Goal: Transaction & Acquisition: Purchase product/service

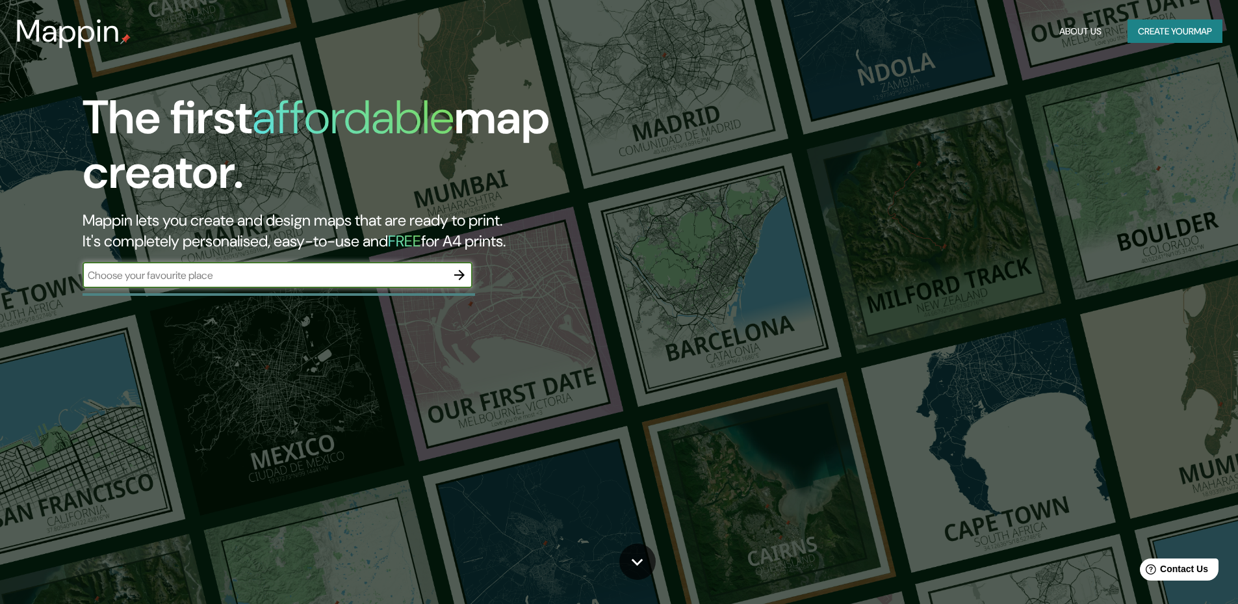
click at [461, 278] on icon "button" at bounding box center [459, 275] width 10 height 10
type input "[GEOGRAPHIC_DATA], Devoto [GEOGRAPHIC_DATA]"
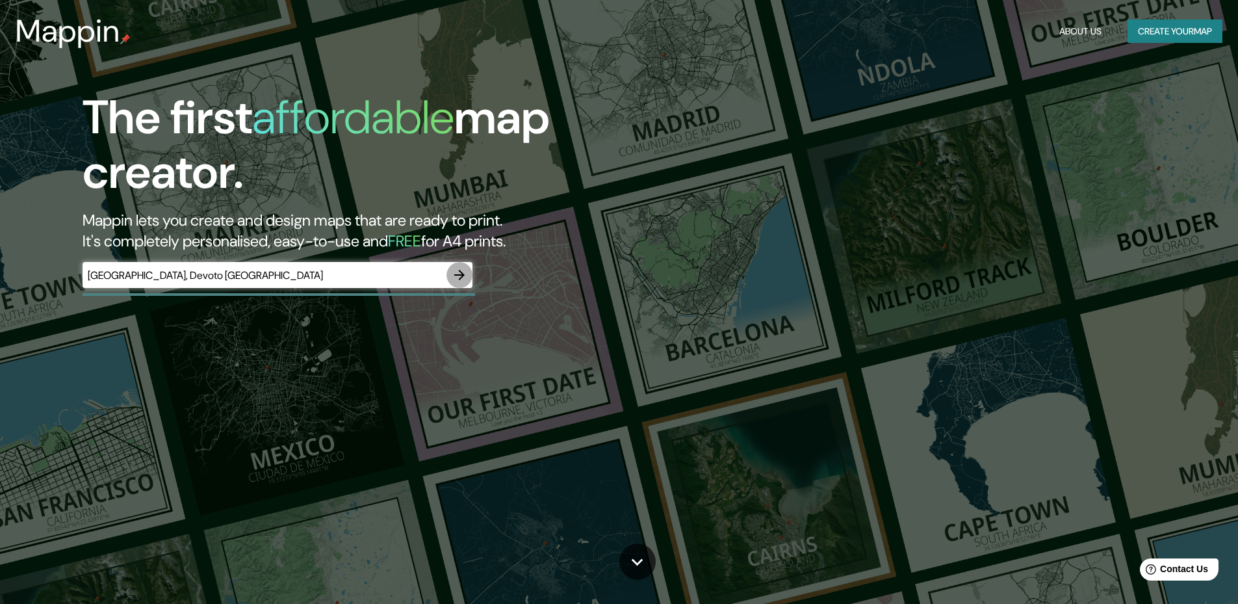
click at [463, 277] on icon "button" at bounding box center [459, 275] width 10 height 10
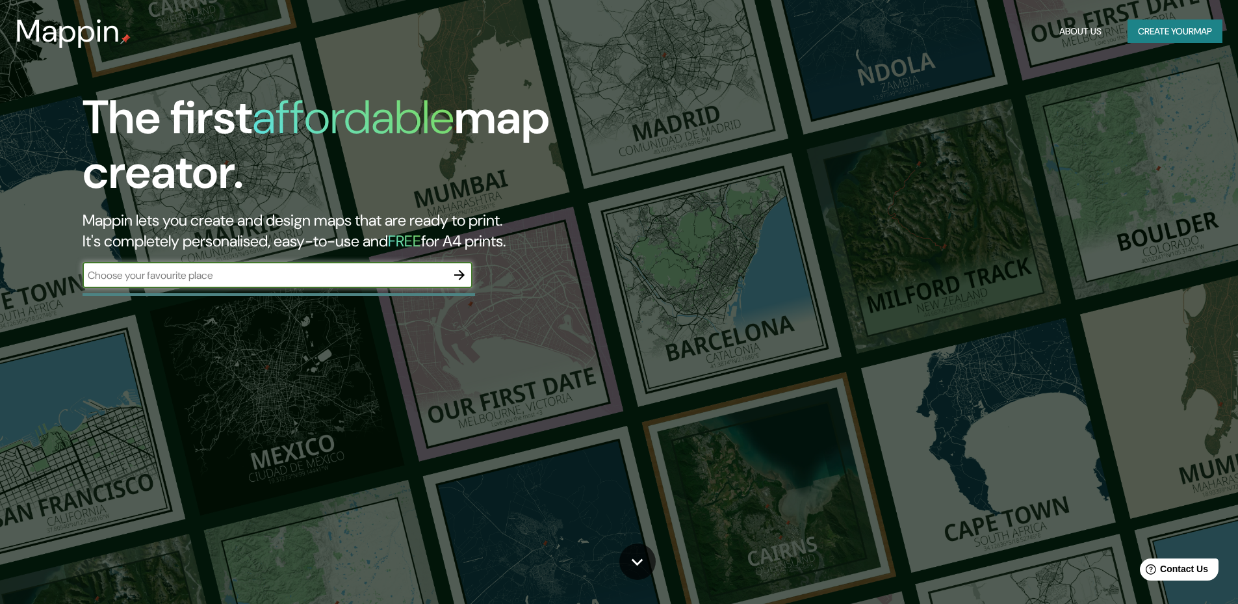
click at [445, 294] on div at bounding box center [279, 294] width 392 height 3
click at [294, 276] on input "text" at bounding box center [265, 275] width 364 height 15
type input "[GEOGRAPHIC_DATA]"
click at [457, 280] on icon "button" at bounding box center [460, 275] width 16 height 16
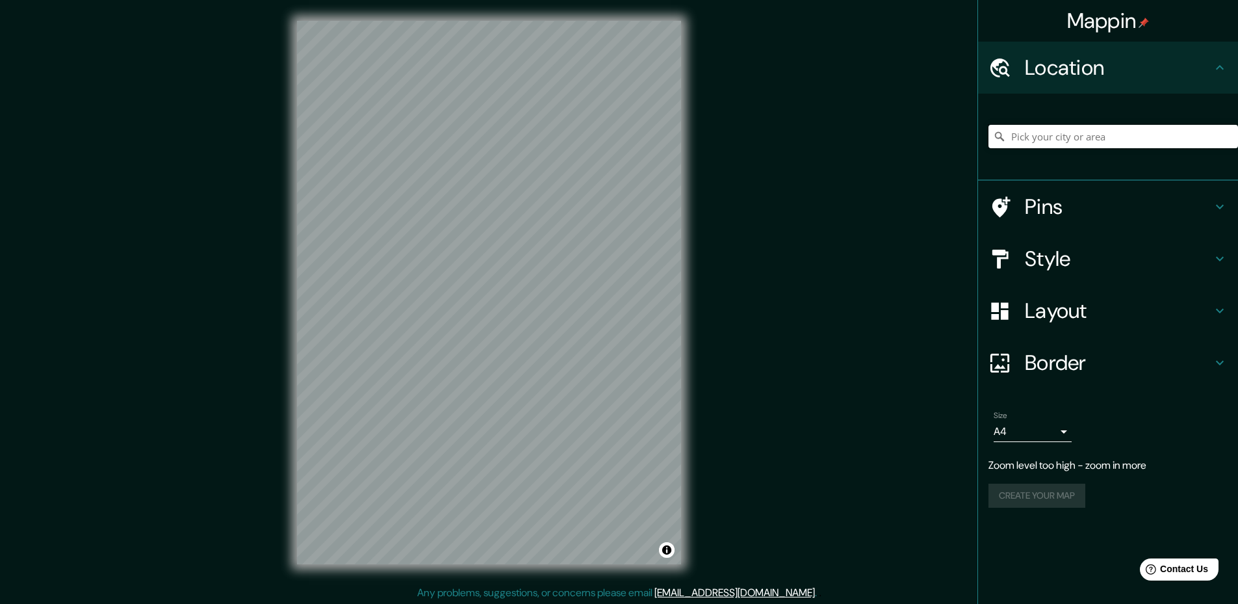
click at [1053, 140] on input "Pick your city or area" at bounding box center [1113, 136] width 250 height 23
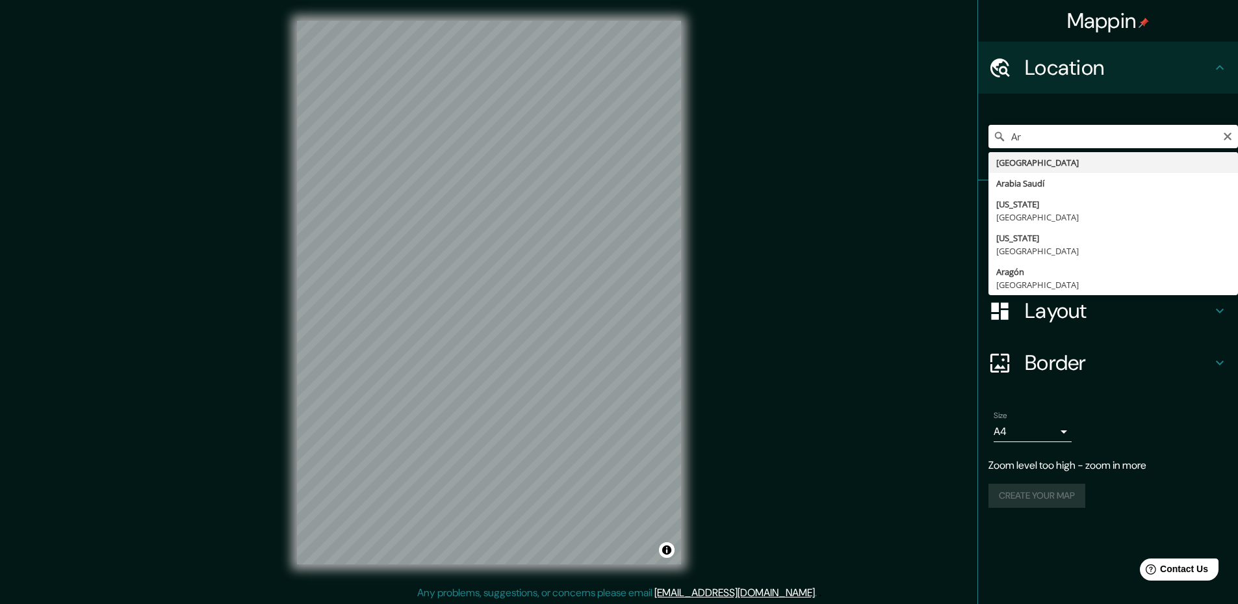
type input "A"
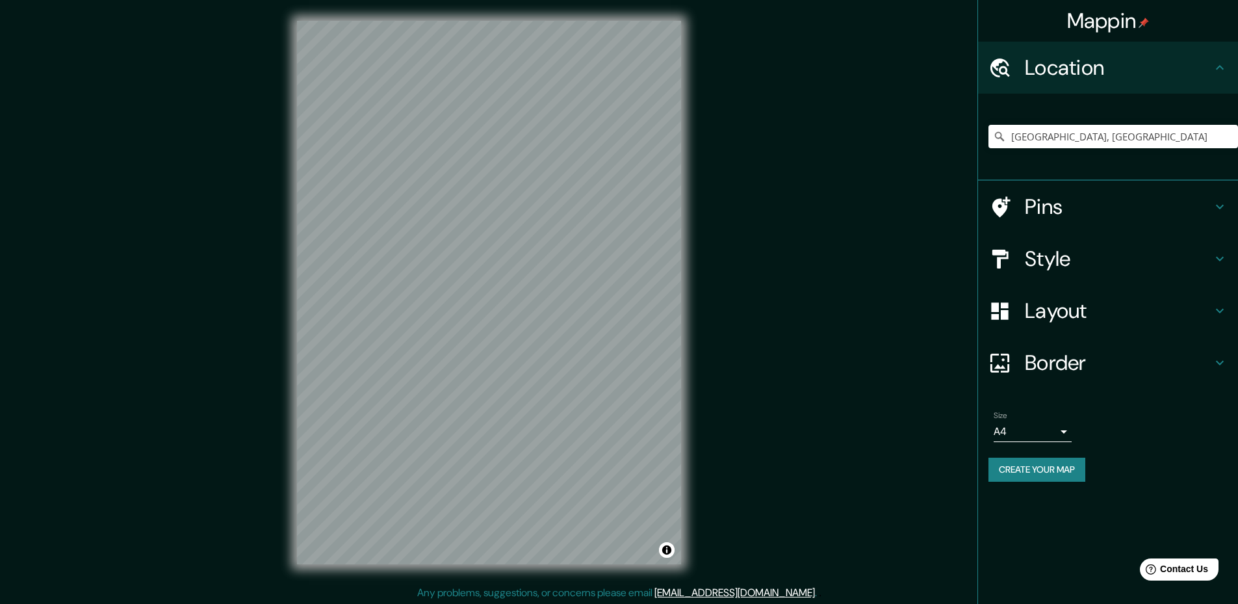
click at [739, 267] on div "Mappin Location [GEOGRAPHIC_DATA], [GEOGRAPHIC_DATA] Pins Style Layout Border C…" at bounding box center [619, 303] width 1238 height 606
click at [1142, 131] on input "[GEOGRAPHIC_DATA], [GEOGRAPHIC_DATA]" at bounding box center [1113, 136] width 250 height 23
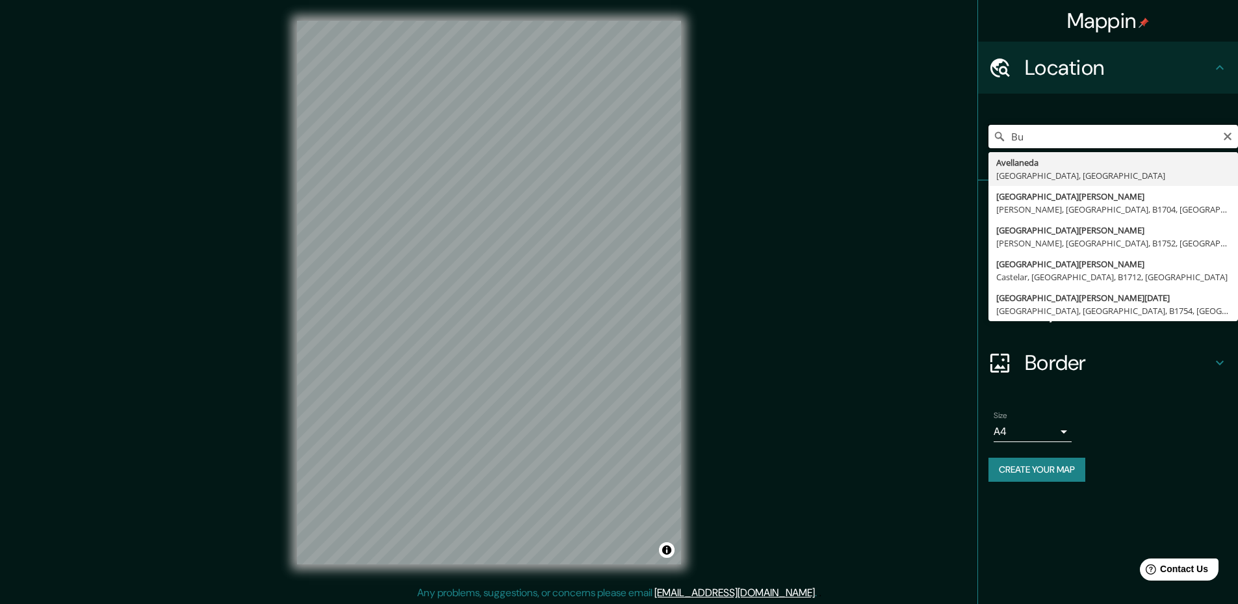
type input "B"
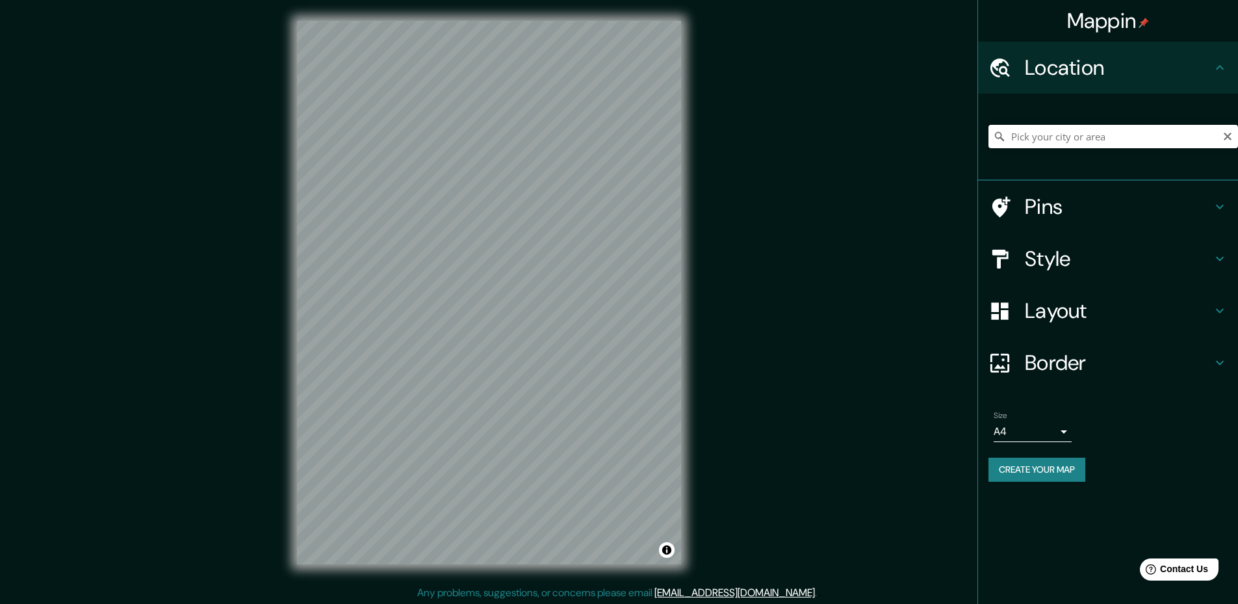
type input "D"
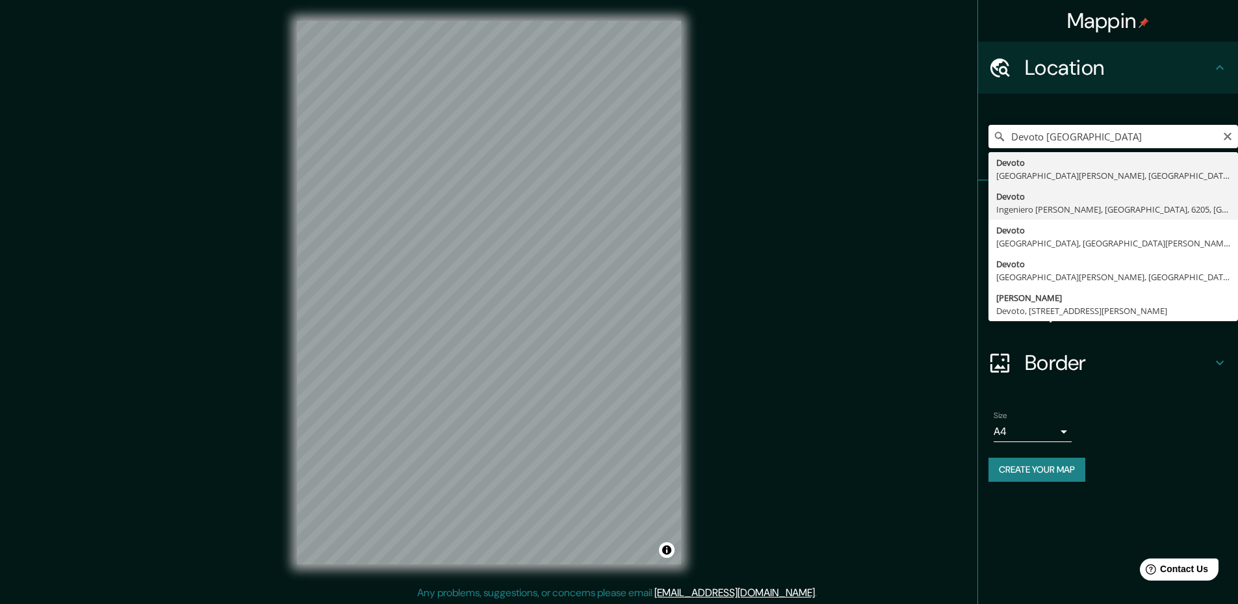
scroll to position [2, 0]
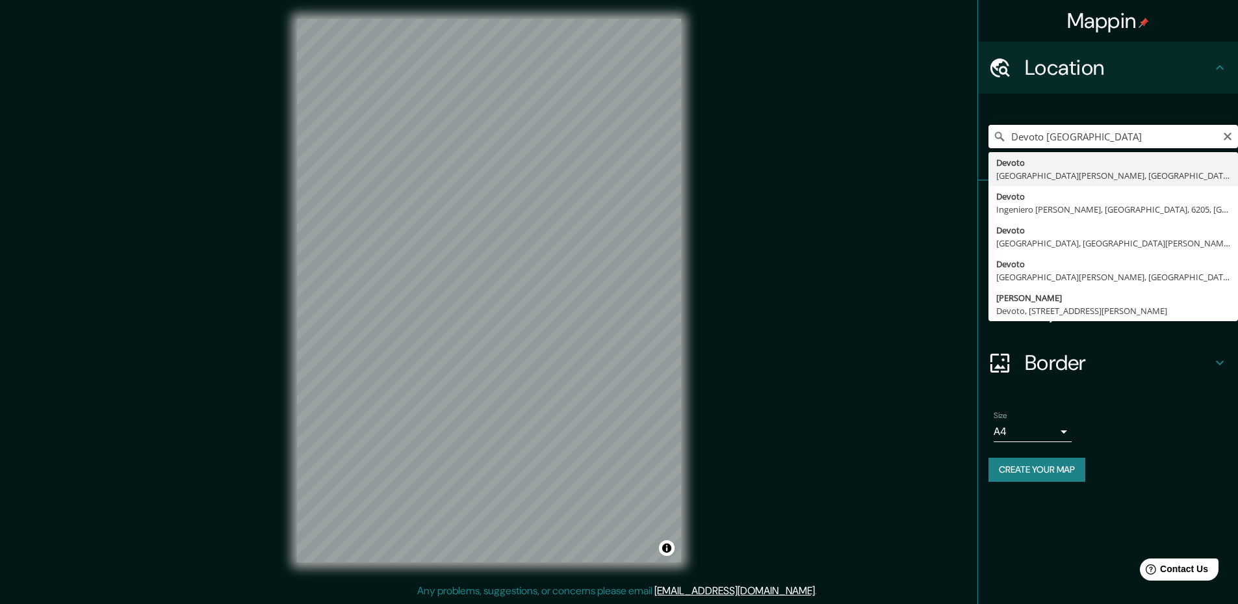
drag, startPoint x: 1061, startPoint y: 132, endPoint x: 1045, endPoint y: 132, distance: 15.6
click at [1045, 132] on input "Devoto [GEOGRAPHIC_DATA]" at bounding box center [1113, 136] width 250 height 23
type input "D"
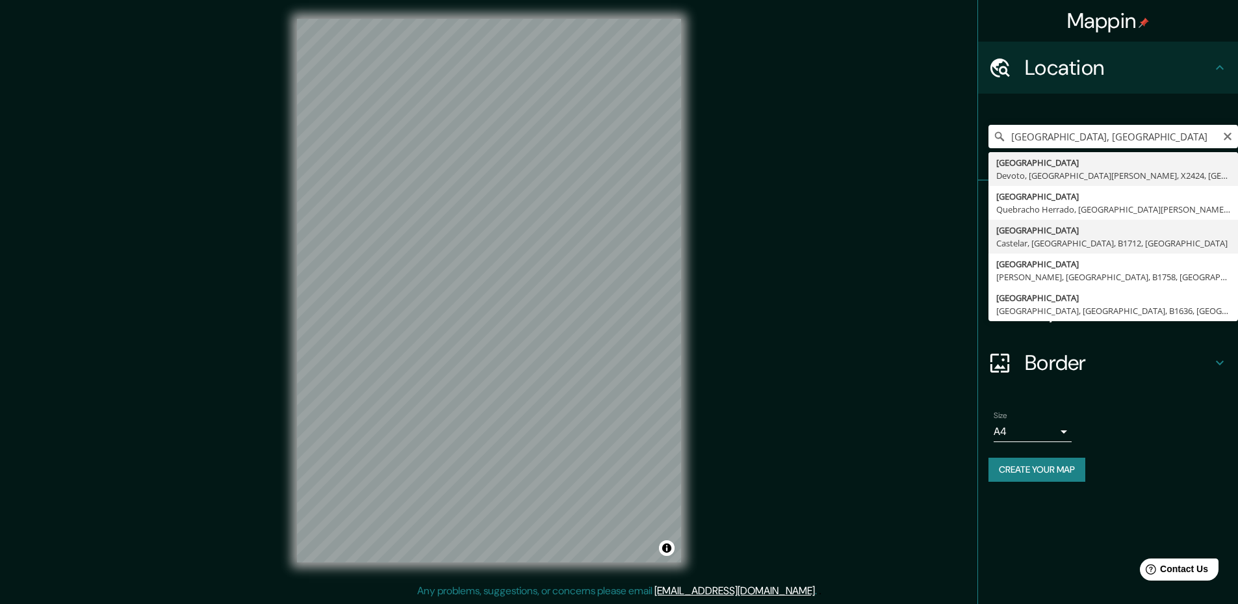
type input "[GEOGRAPHIC_DATA], [GEOGRAPHIC_DATA], [GEOGRAPHIC_DATA], B1712, [GEOGRAPHIC_DAT…"
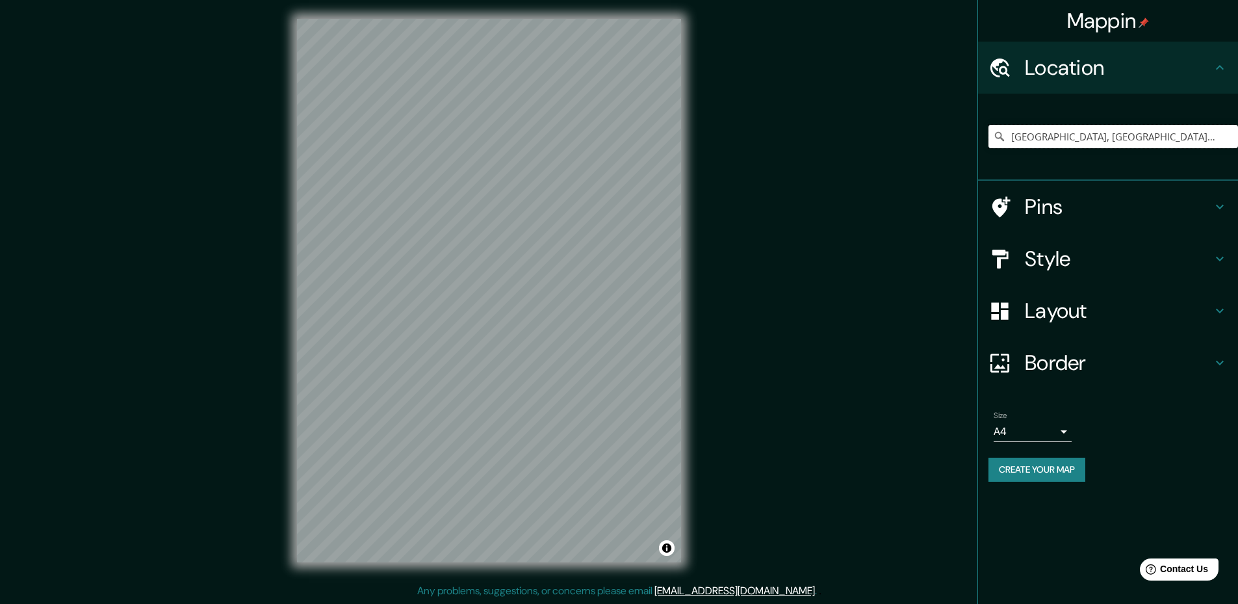
scroll to position [0, 0]
click at [1100, 132] on input "[GEOGRAPHIC_DATA], [GEOGRAPHIC_DATA], [GEOGRAPHIC_DATA], B1712, [GEOGRAPHIC_DAT…" at bounding box center [1113, 136] width 250 height 23
click at [1229, 138] on icon "Clear" at bounding box center [1228, 137] width 8 height 8
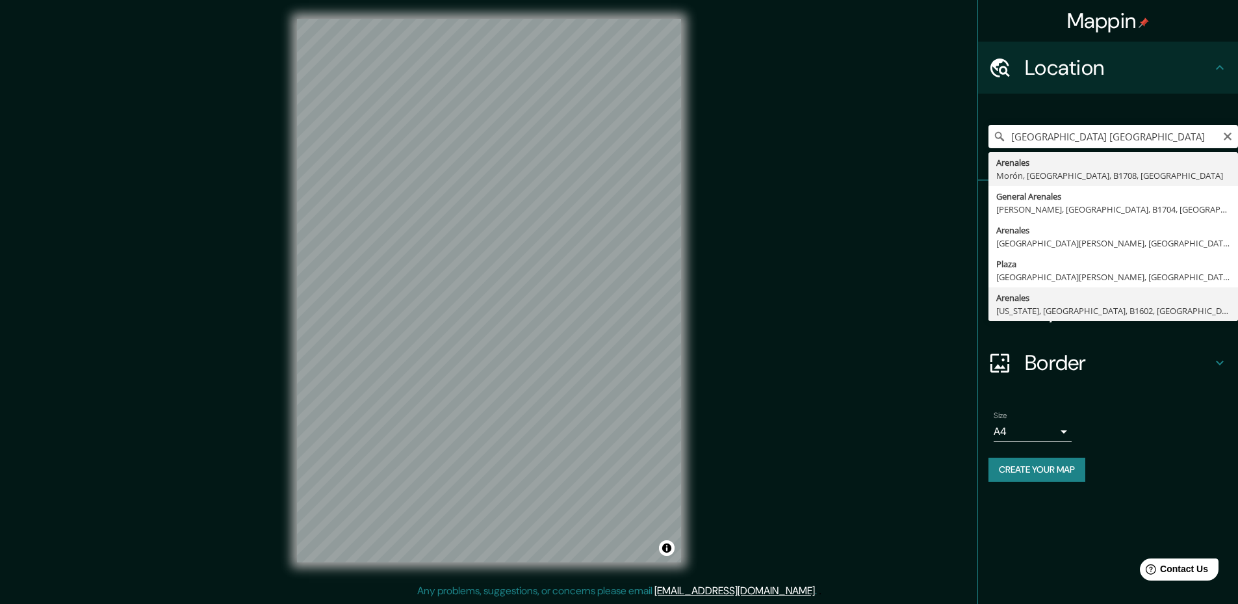
type input "Arenales, [US_STATE], [GEOGRAPHIC_DATA], B1602, [GEOGRAPHIC_DATA]"
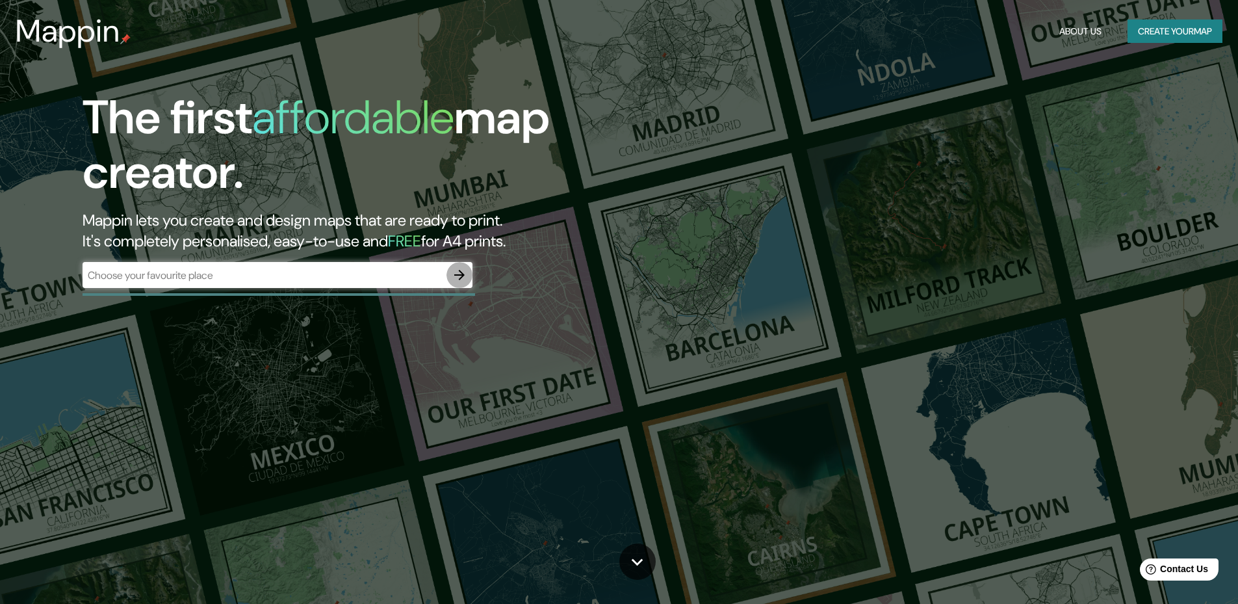
click at [461, 273] on icon "button" at bounding box center [460, 275] width 16 height 16
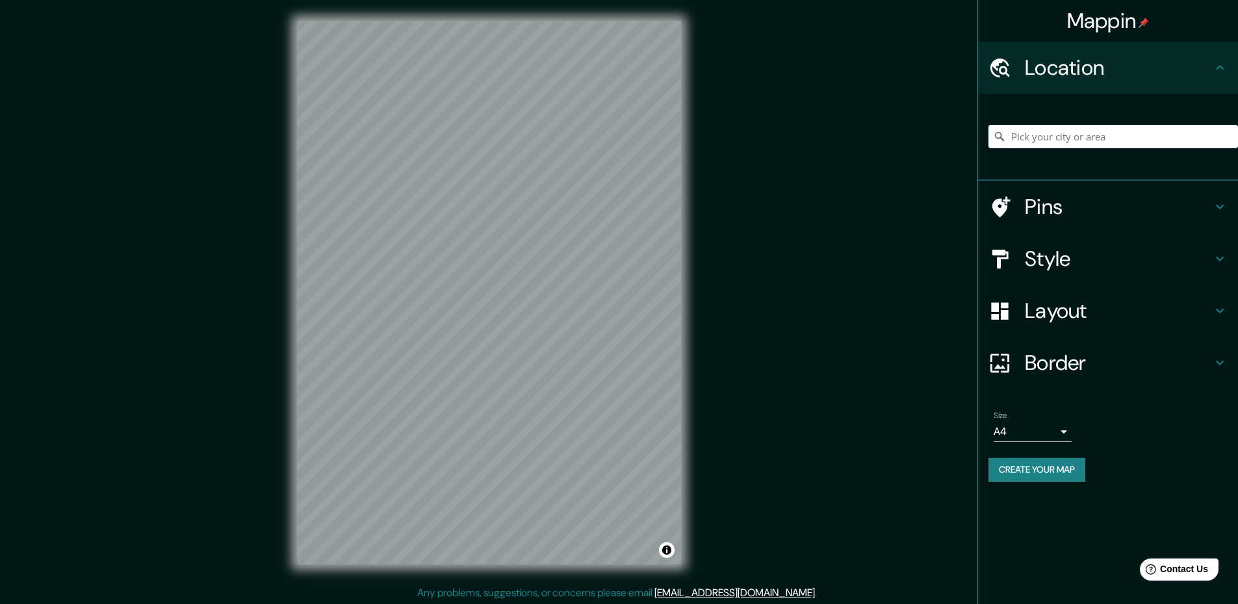
click at [1094, 260] on h4 "Style" at bounding box center [1118, 259] width 187 height 26
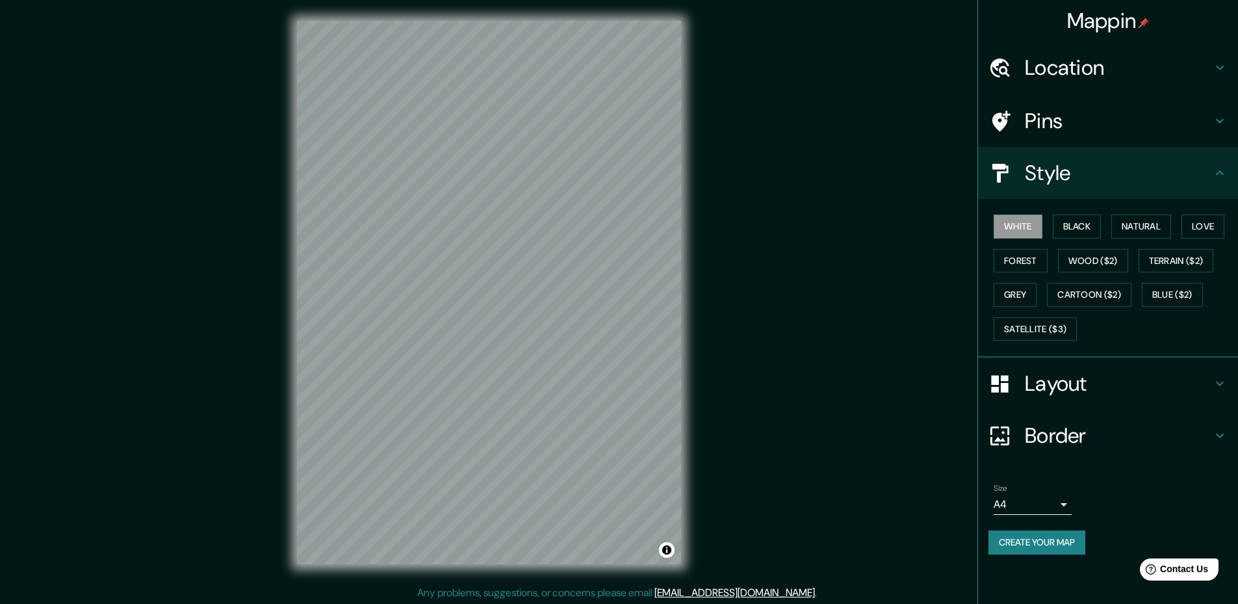
click at [1082, 210] on div "White Black Natural Love Forest Wood ($2) Terrain ($2) Grey Cartoon ($2) Blue (…" at bounding box center [1113, 277] width 250 height 136
click at [1076, 224] on button "Black" at bounding box center [1077, 226] width 49 height 24
click at [1144, 224] on button "Natural" at bounding box center [1141, 226] width 60 height 24
click at [1106, 62] on h4 "Location" at bounding box center [1118, 68] width 187 height 26
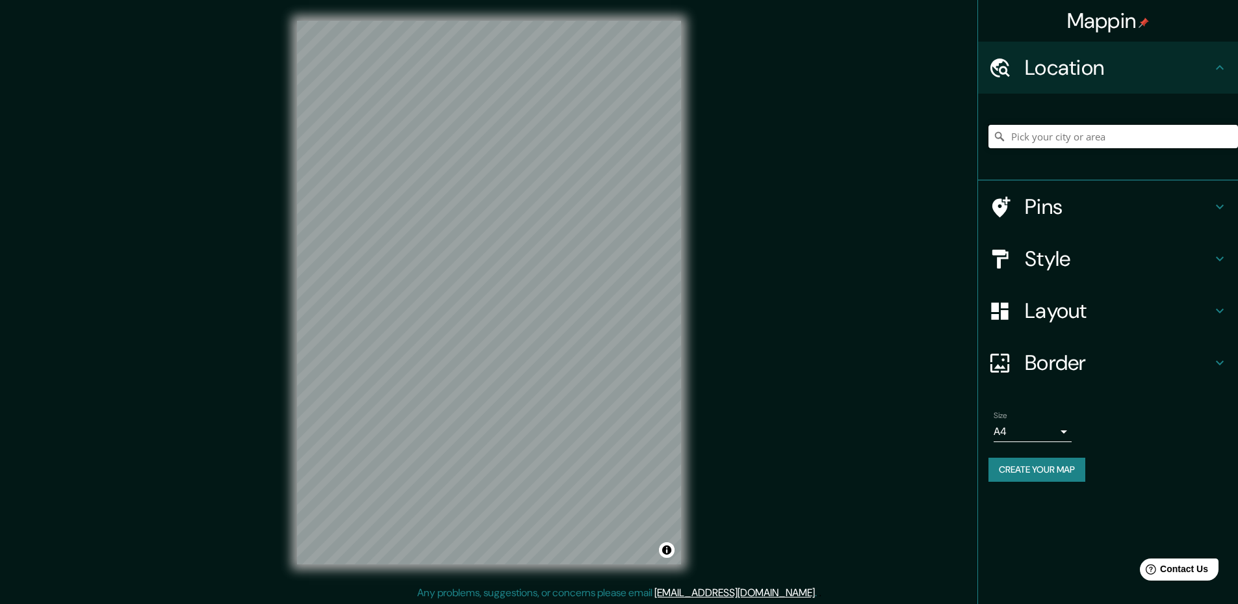
click at [1086, 131] on input "Pick your city or area" at bounding box center [1113, 136] width 250 height 23
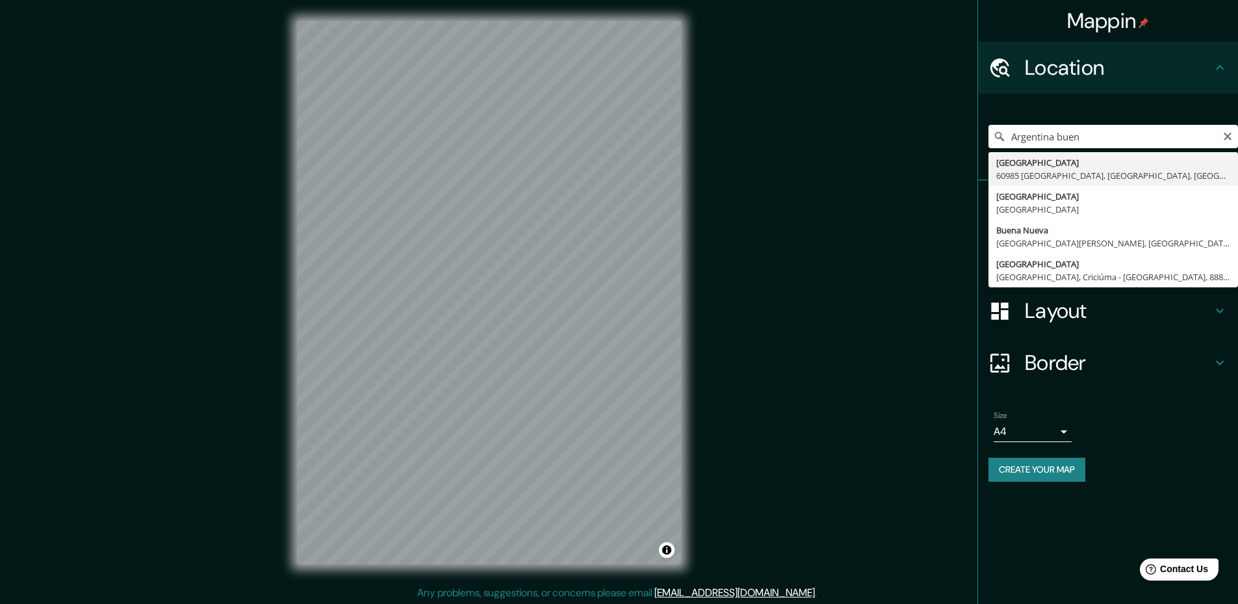
type input "[GEOGRAPHIC_DATA], 60985 [GEOGRAPHIC_DATA], [GEOGRAPHIC_DATA], [GEOGRAPHIC_DATA]"
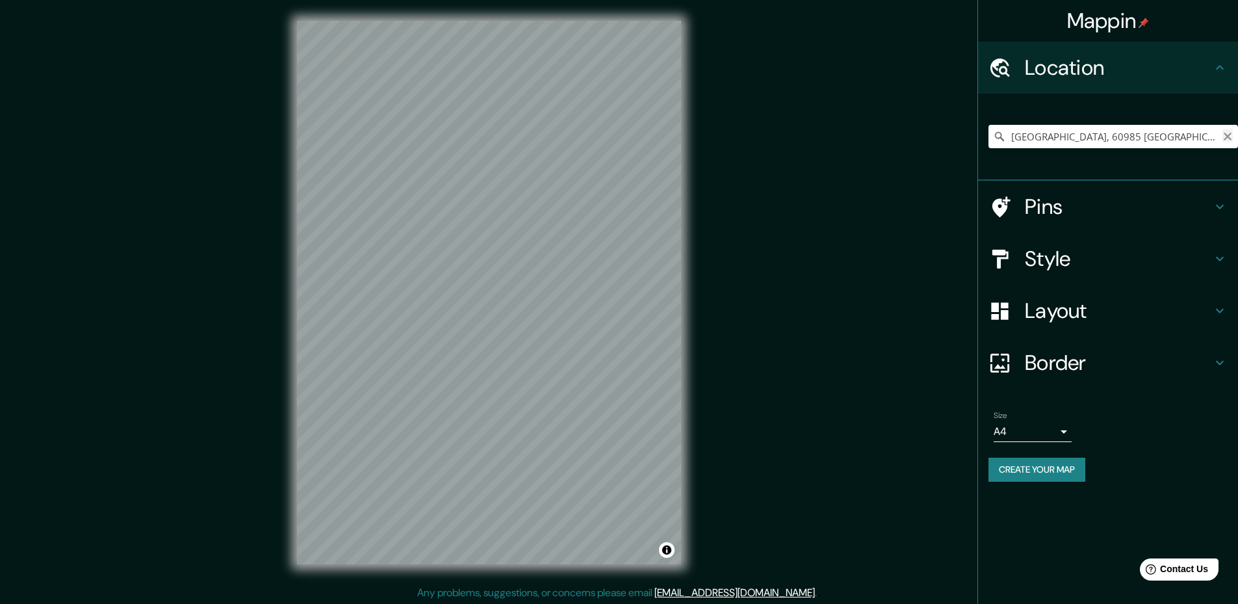
click at [1229, 134] on icon "Clear" at bounding box center [1228, 137] width 8 height 8
paste input "Mercedes 4058, C1419 Cdad. Autónoma de [GEOGRAPHIC_DATA]"
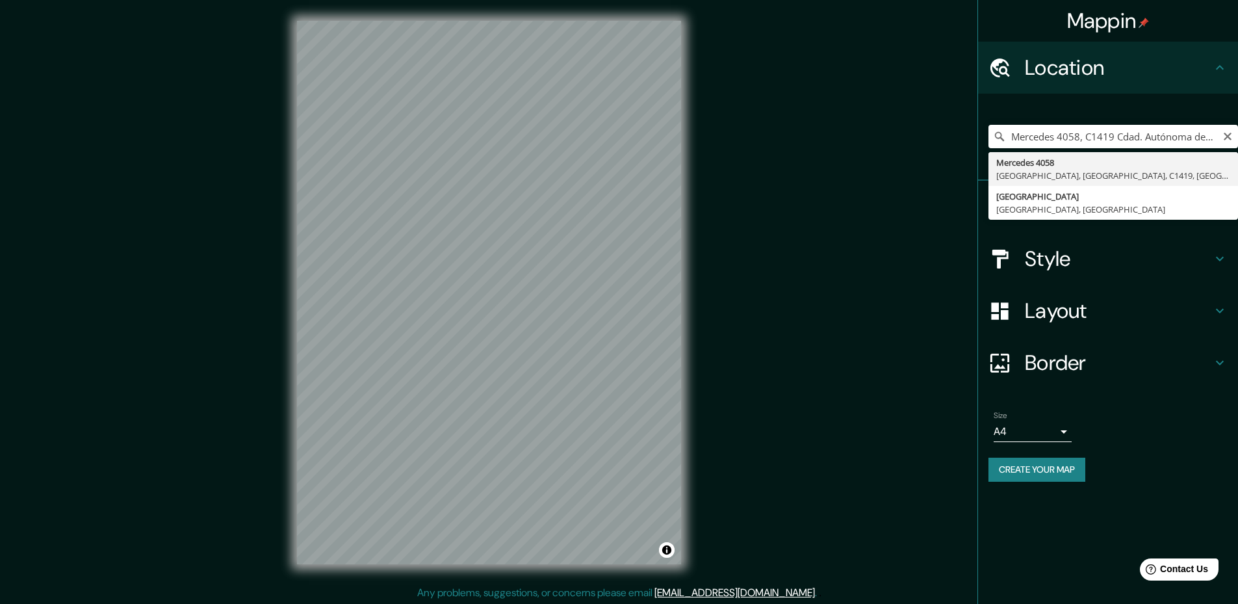
type input "[STREET_ADDRESS]"
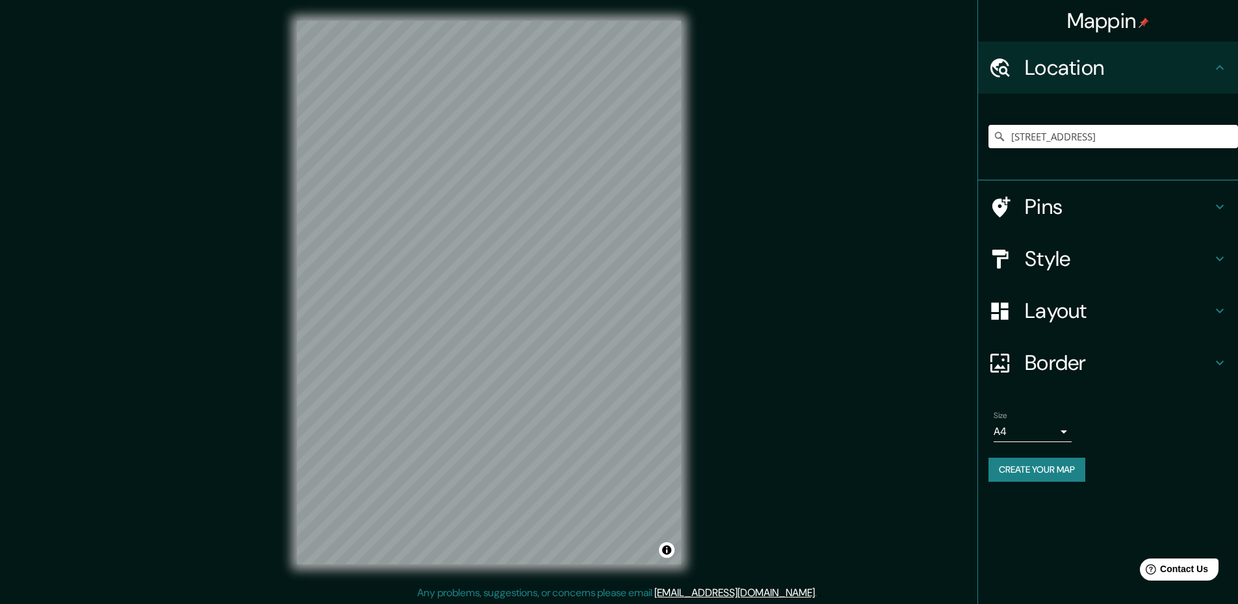
scroll to position [0, 0]
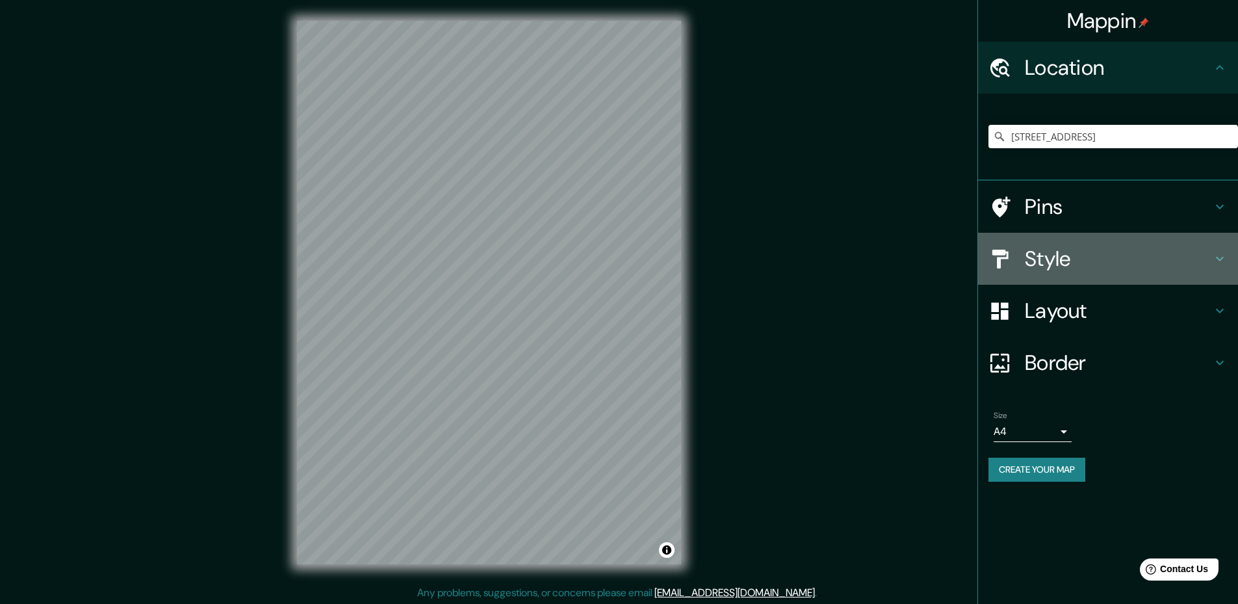
click at [1172, 259] on h4 "Style" at bounding box center [1118, 259] width 187 height 26
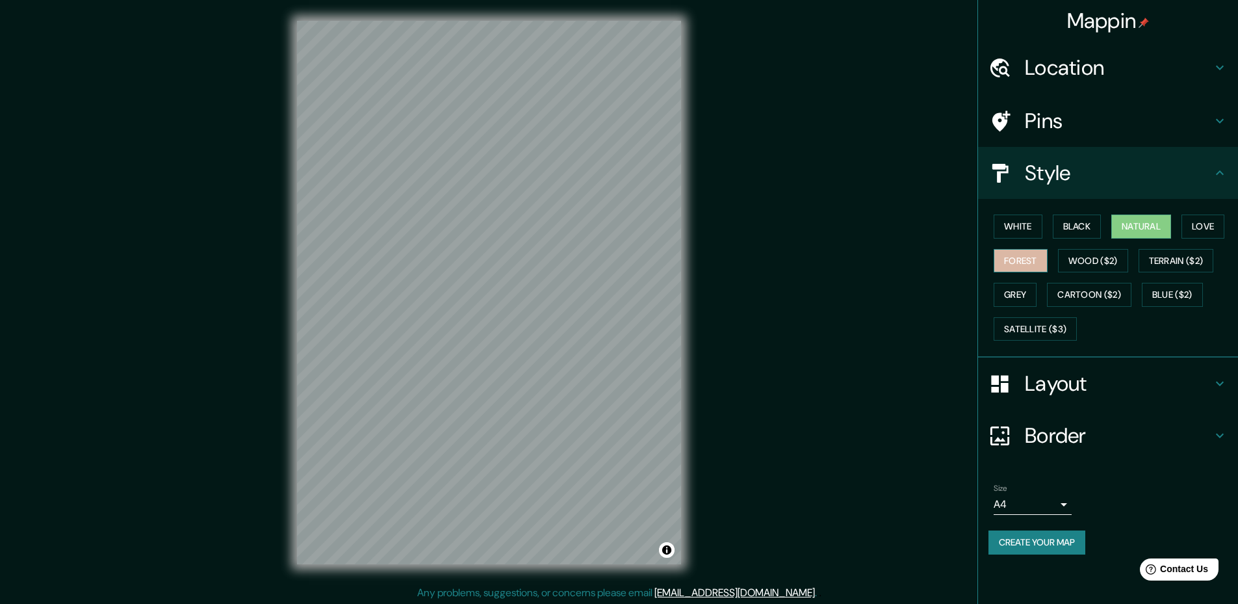
click at [1032, 255] on button "Forest" at bounding box center [1020, 261] width 54 height 24
click at [1035, 223] on button "White" at bounding box center [1017, 226] width 49 height 24
click at [1076, 225] on button "Black" at bounding box center [1077, 226] width 49 height 24
click at [1135, 229] on button "Natural" at bounding box center [1141, 226] width 60 height 24
click at [1205, 229] on button "Love" at bounding box center [1202, 226] width 43 height 24
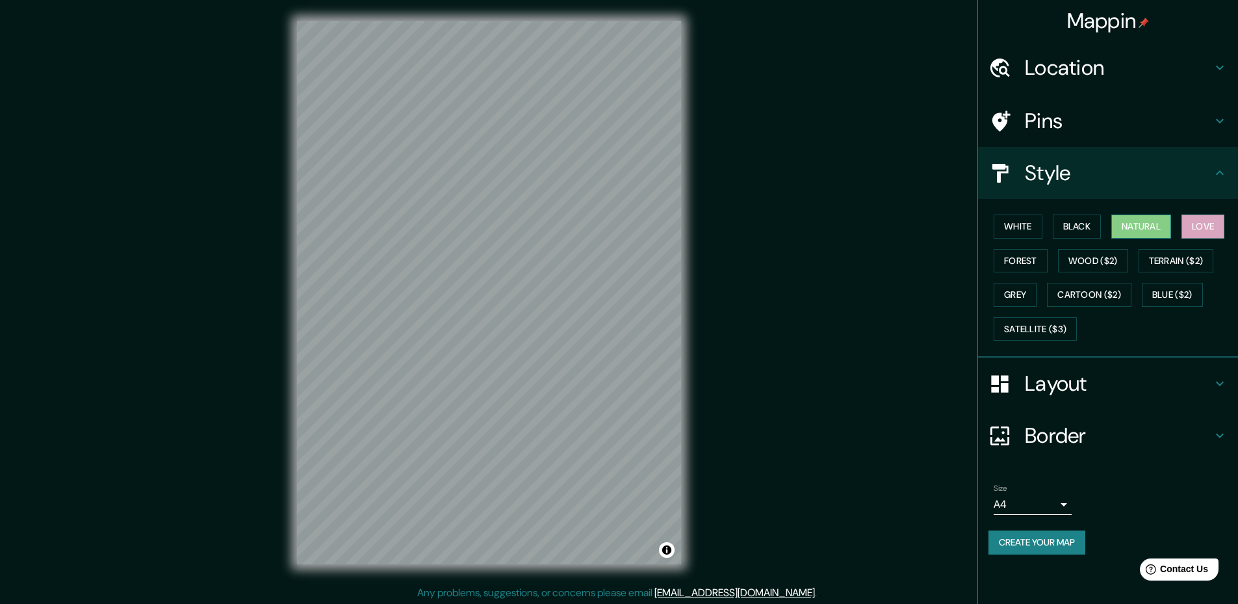
click at [1146, 220] on button "Natural" at bounding box center [1141, 226] width 60 height 24
click at [1040, 258] on button "Forest" at bounding box center [1020, 261] width 54 height 24
click at [1036, 287] on button "Grey" at bounding box center [1014, 295] width 43 height 24
click at [1131, 224] on button "Natural" at bounding box center [1141, 226] width 60 height 24
